Goal: Go to known website: Access a specific website the user already knows

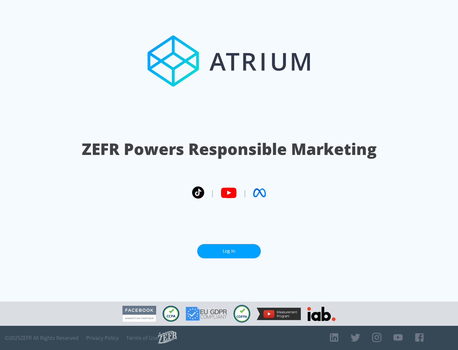
click at [229, 249] on link "Log In" at bounding box center [229, 251] width 64 height 14
